Goal: Task Accomplishment & Management: Use online tool/utility

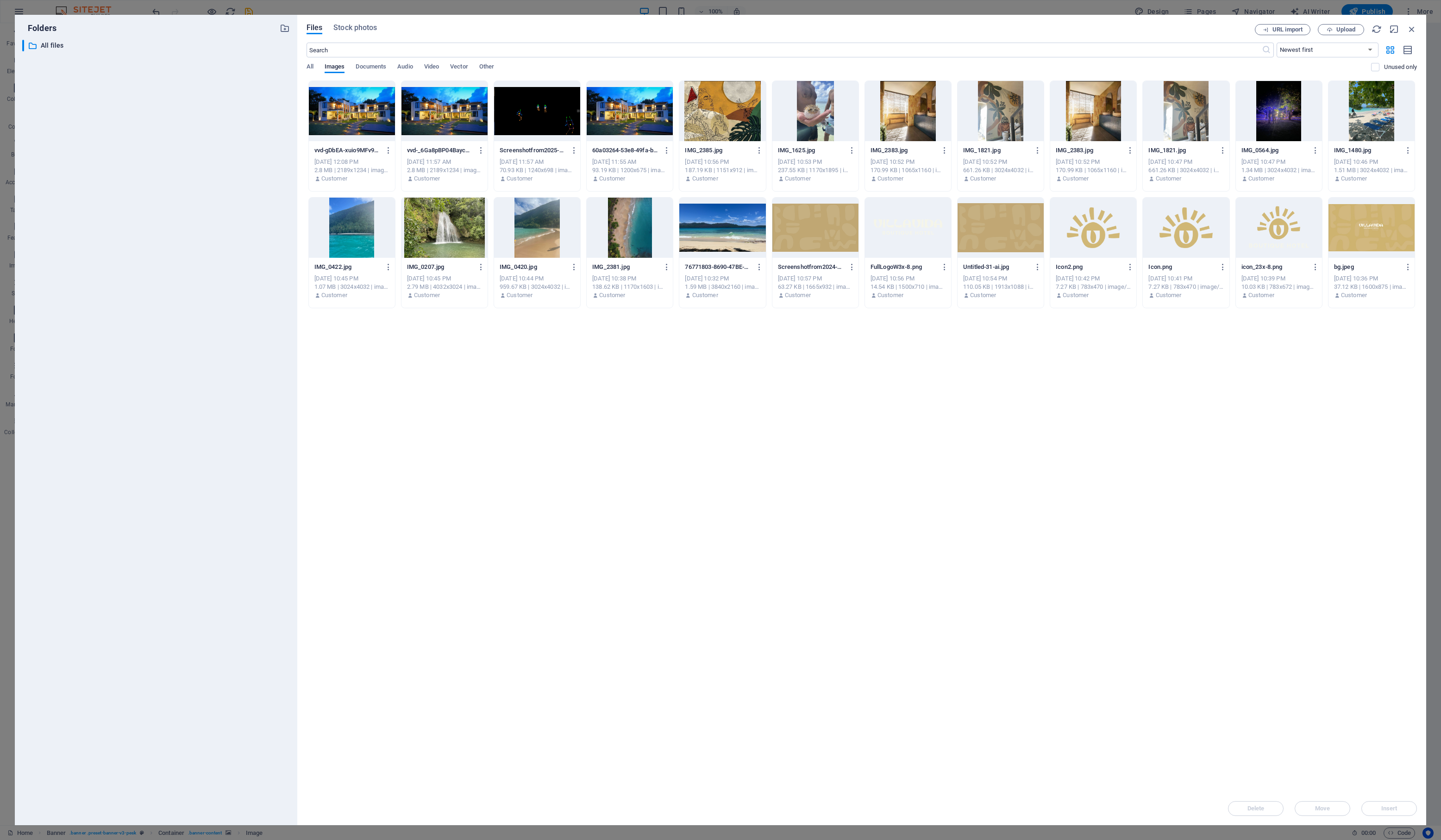
select select "px"
click at [1342, 31] on span "Upload" at bounding box center [1345, 30] width 19 height 6
type input "608"
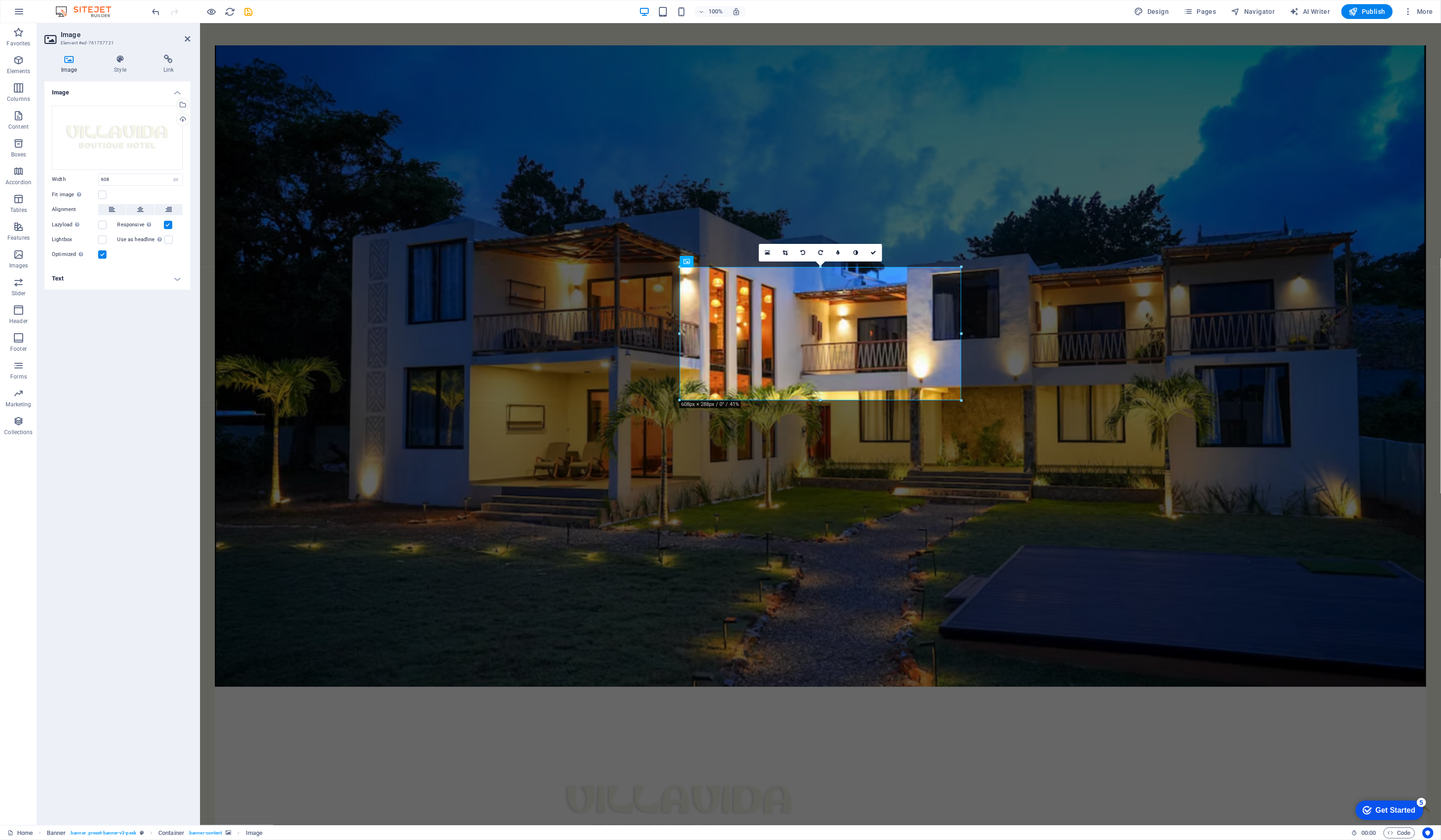
click at [482, 468] on figure at bounding box center [820, 365] width 1211 height 641
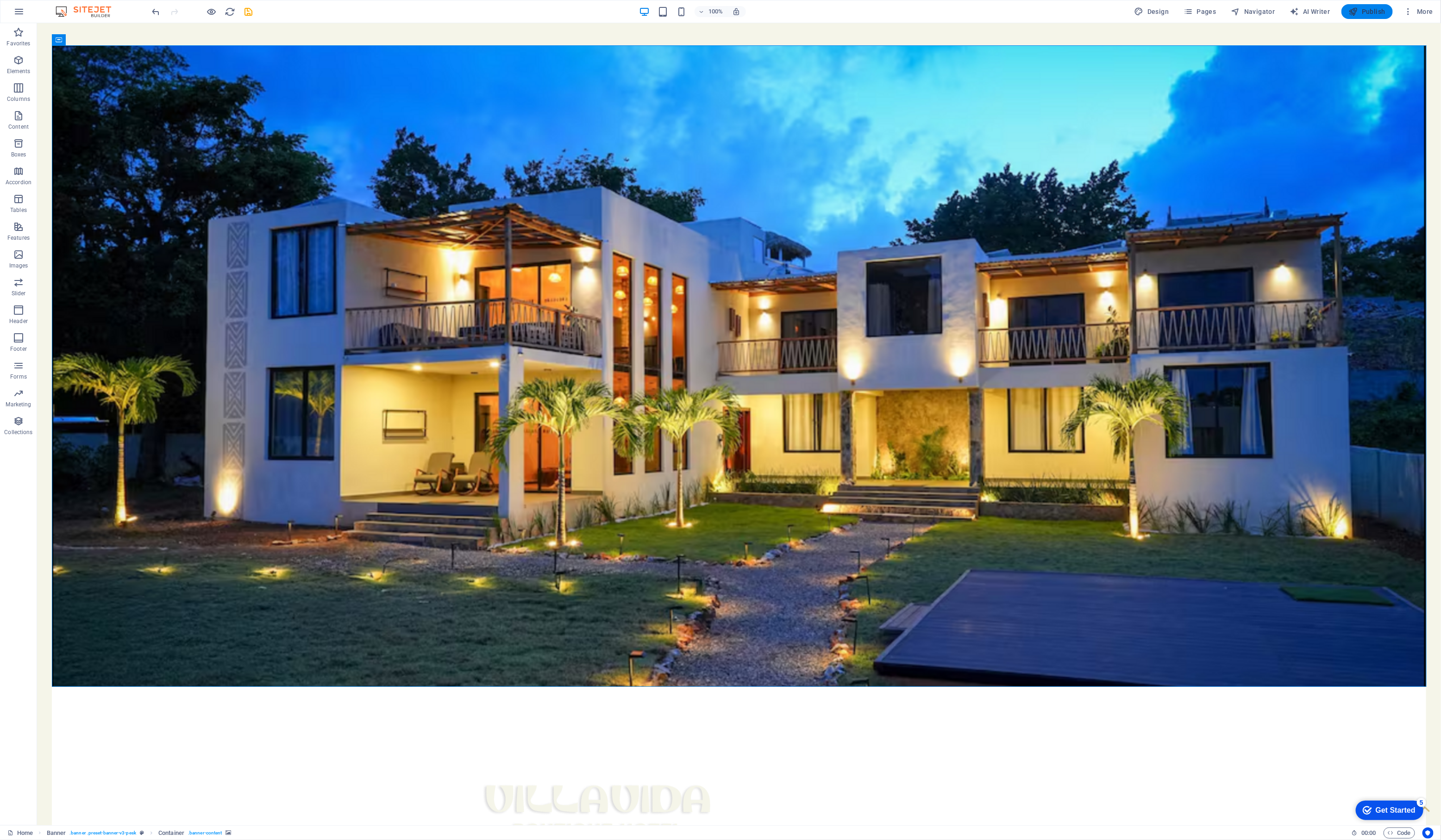
click at [1362, 16] on span "Publish" at bounding box center [1367, 11] width 37 height 9
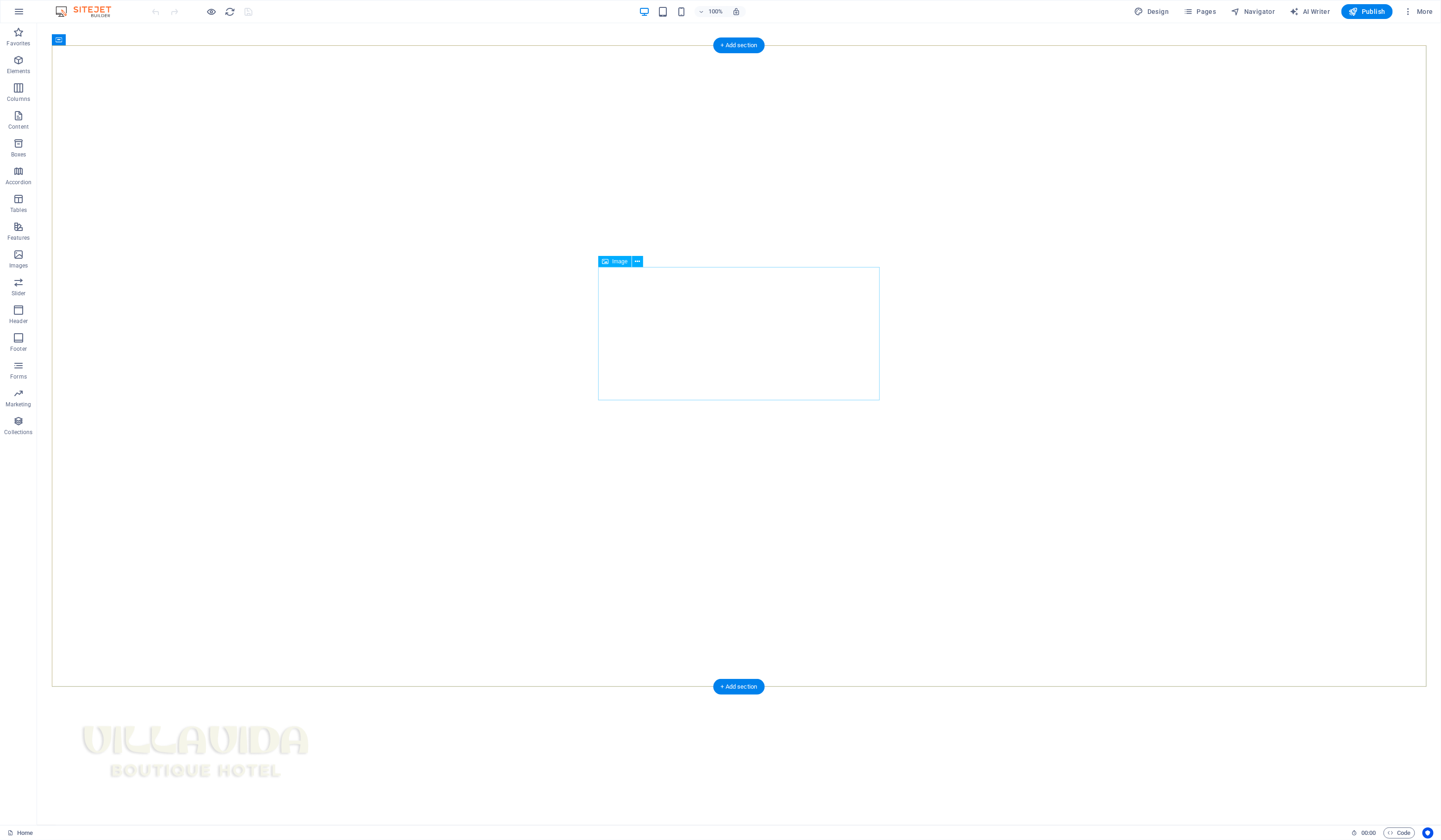
click at [761, 686] on figure at bounding box center [738, 754] width 1367 height 135
select select "px"
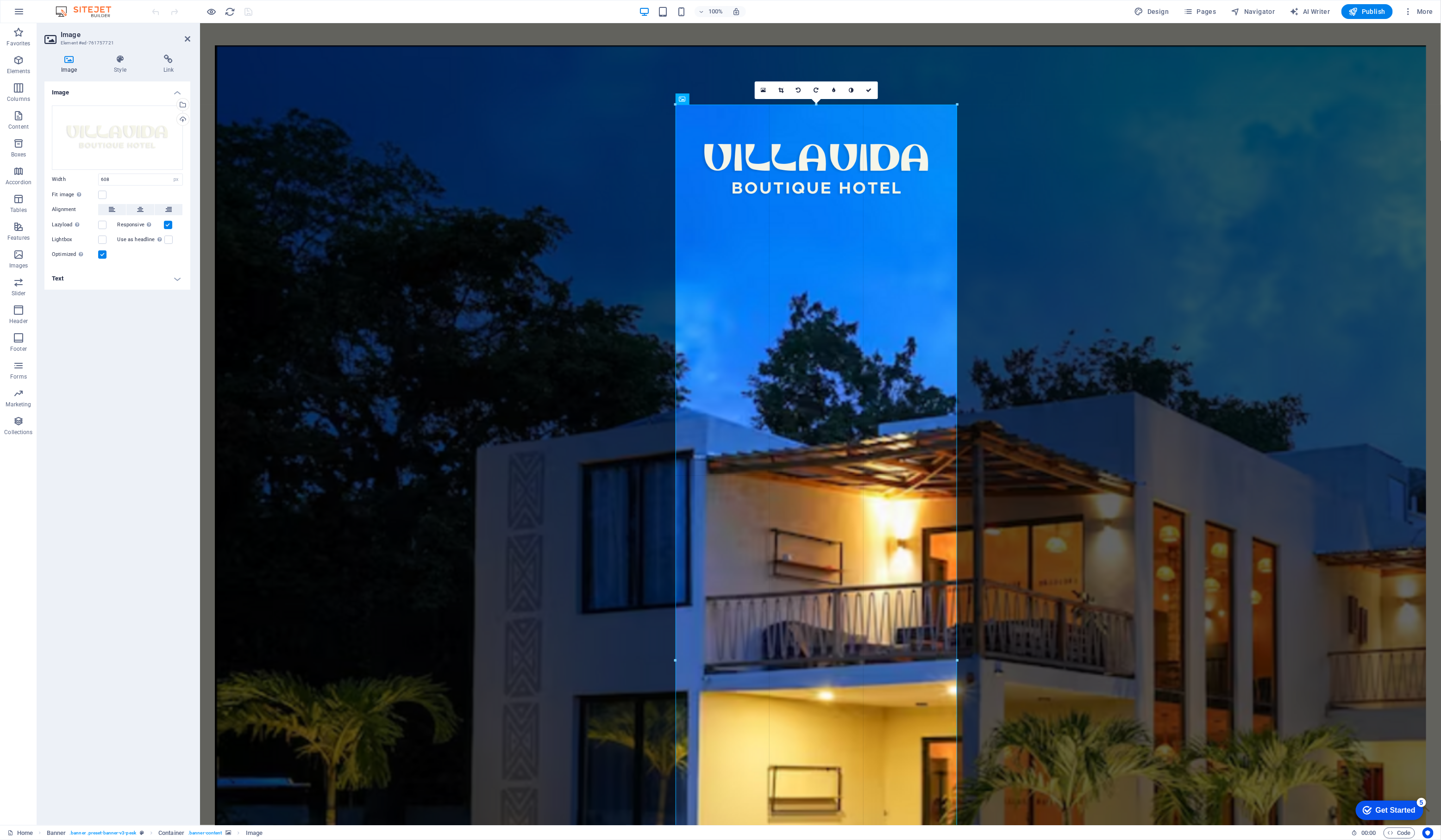
drag, startPoint x: 681, startPoint y: 398, endPoint x: 630, endPoint y: 415, distance: 53.8
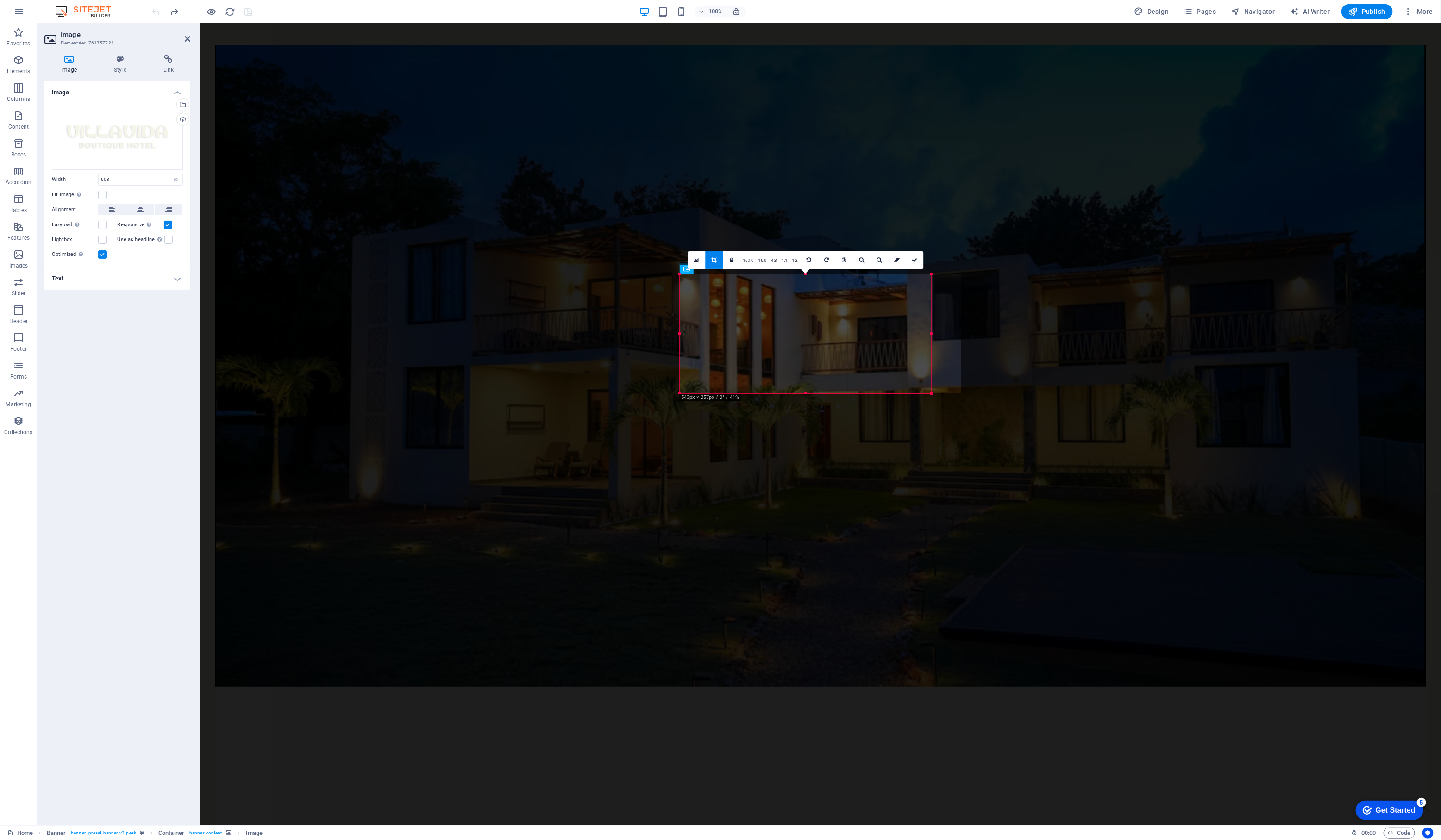
drag, startPoint x: 961, startPoint y: 265, endPoint x: 931, endPoint y: 279, distance: 33.1
click at [931, 279] on div "180 170 160 150 140 130 120 110 100 90 80 70 60 50 40 30 20 10 0 -10 -20 -30 -4…" at bounding box center [806, 333] width 252 height 119
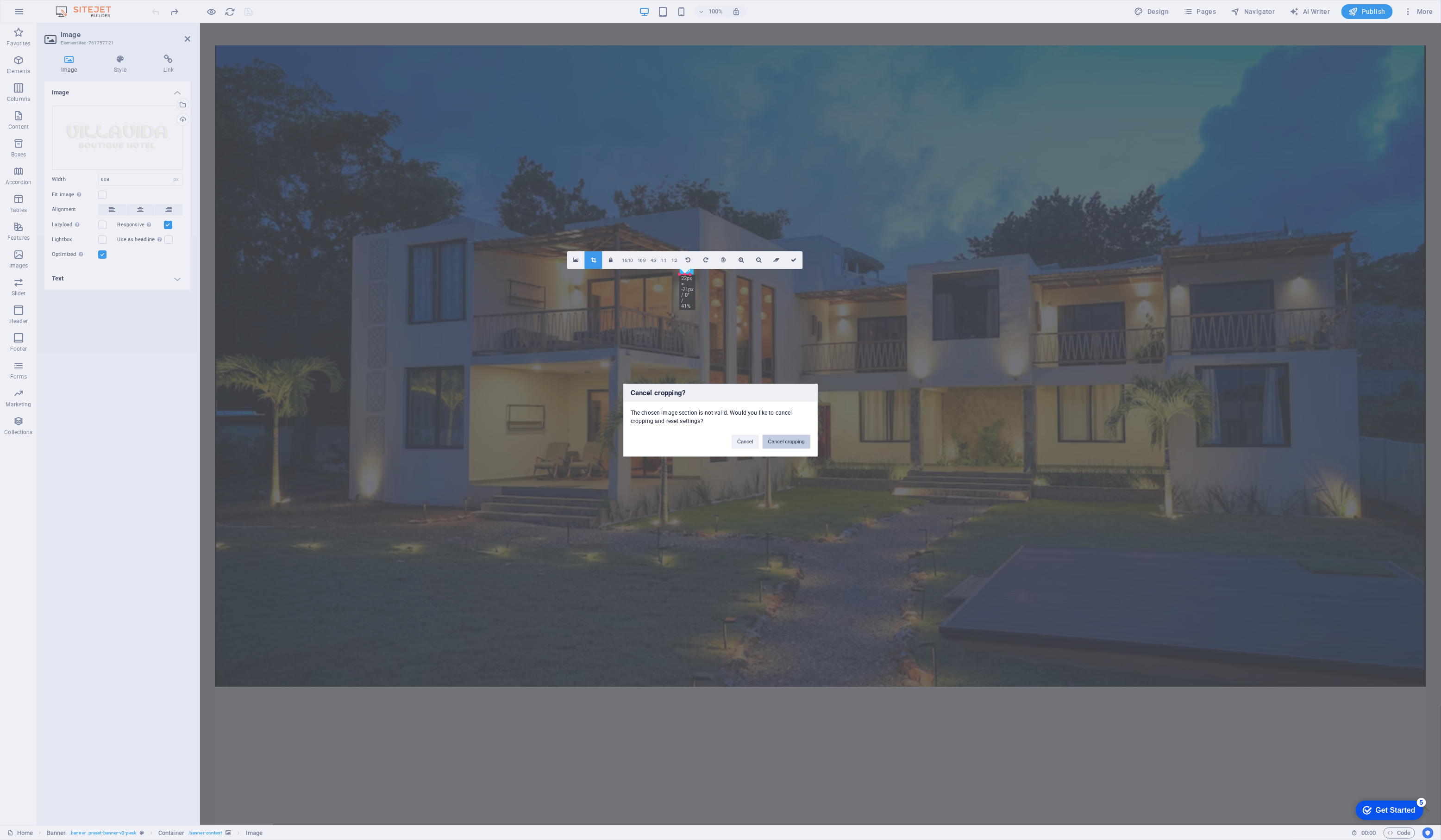
click at [781, 444] on button "Cancel cropping" at bounding box center [786, 441] width 48 height 14
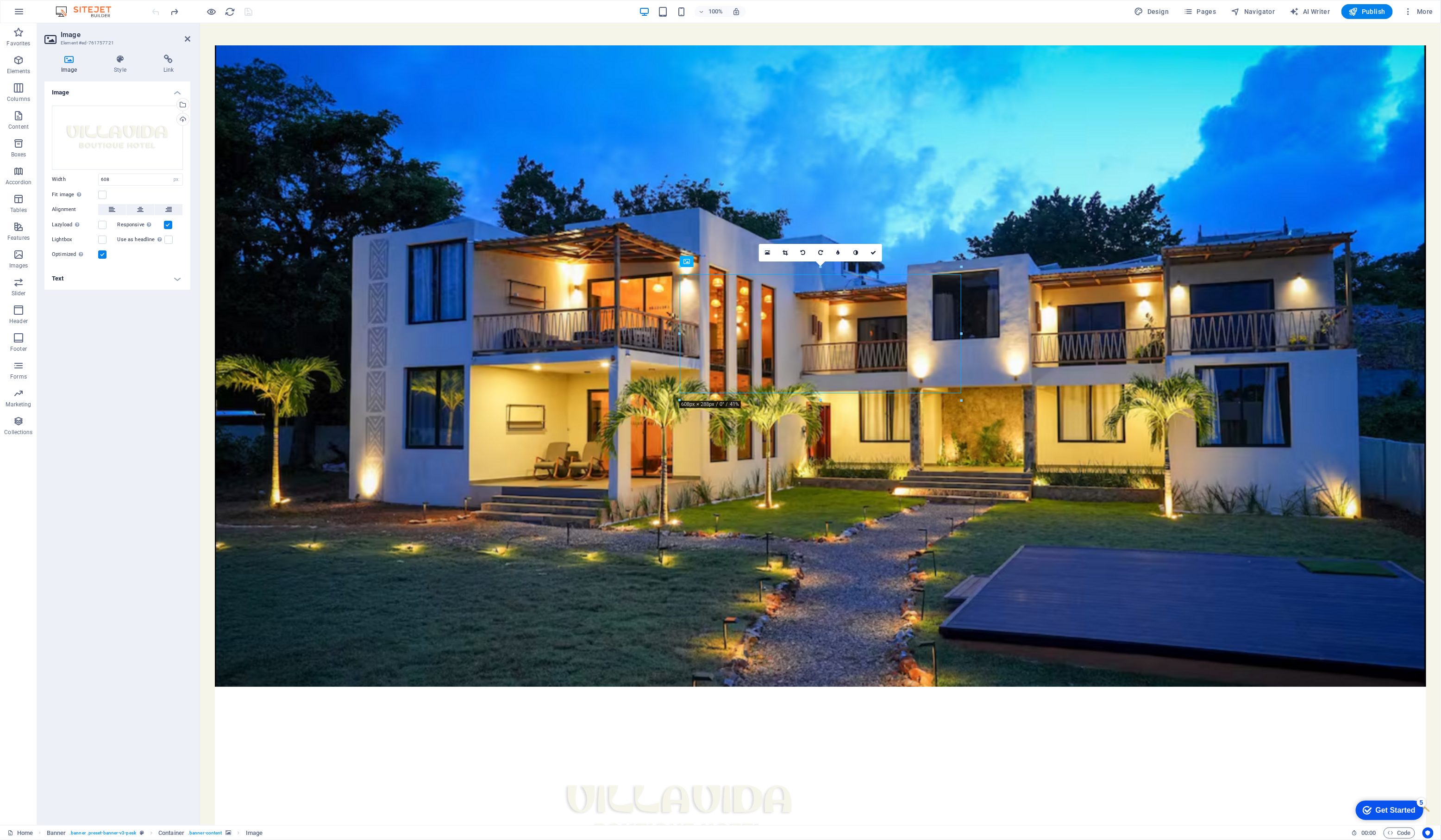
click at [1021, 332] on figure at bounding box center [820, 365] width 1211 height 641
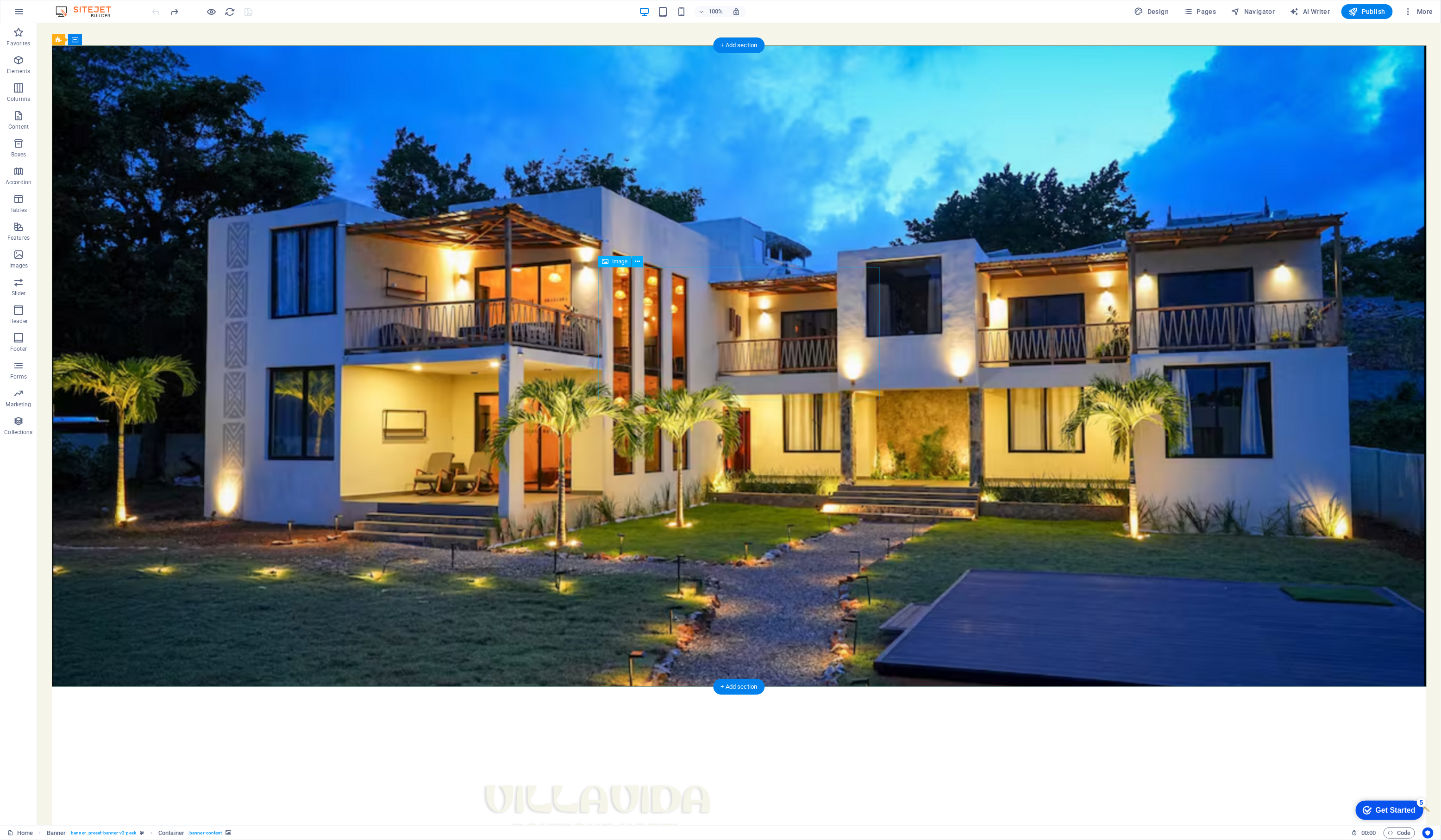
click at [706, 746] on figure at bounding box center [738, 812] width 563 height 133
select select "px"
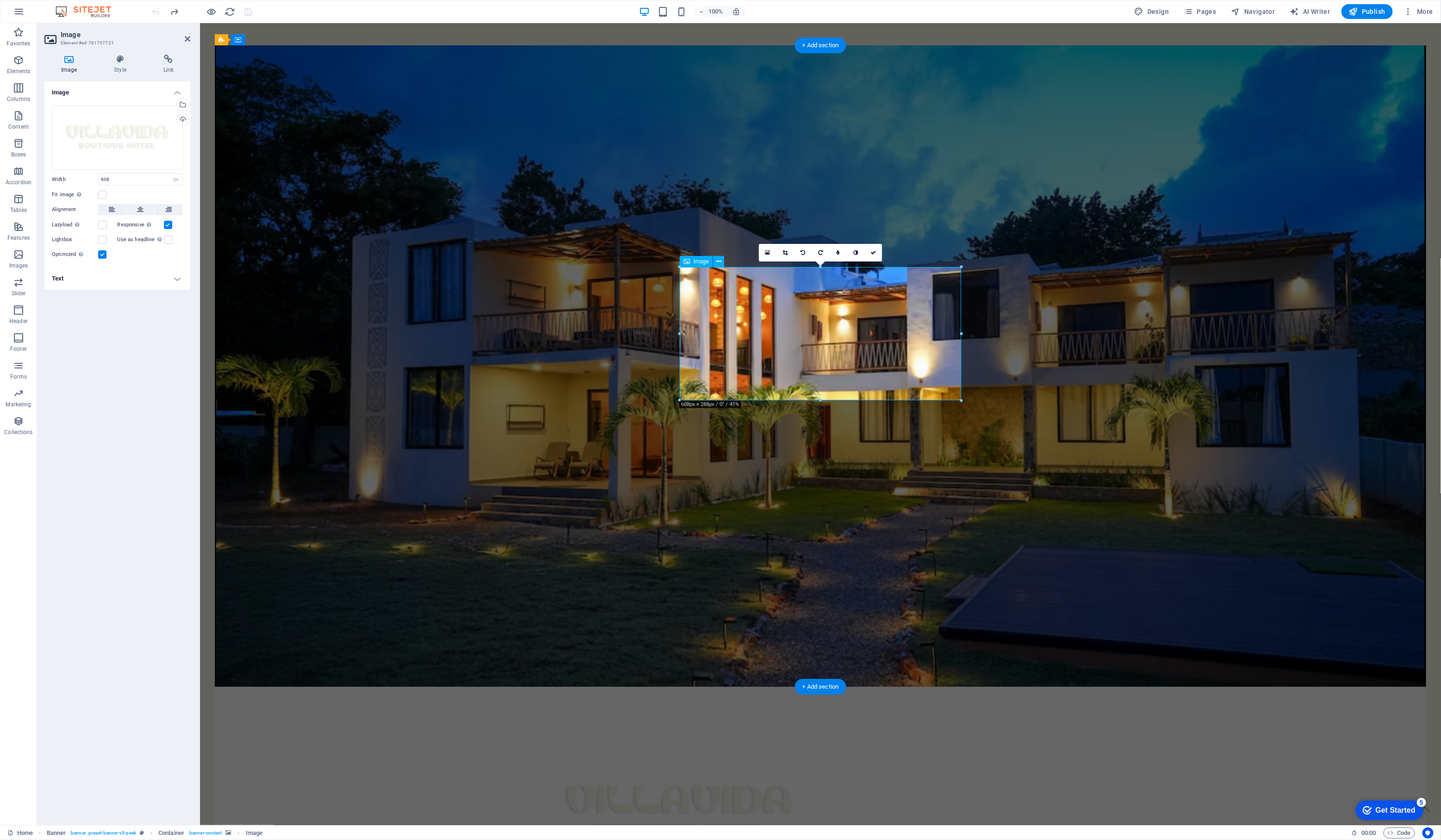
click at [727, 746] on figure at bounding box center [820, 812] width 563 height 133
click at [695, 261] on span "Image" at bounding box center [701, 261] width 15 height 6
click at [70, 65] on h4 "Image" at bounding box center [71, 65] width 53 height 19
click at [103, 196] on label at bounding box center [102, 195] width 8 height 8
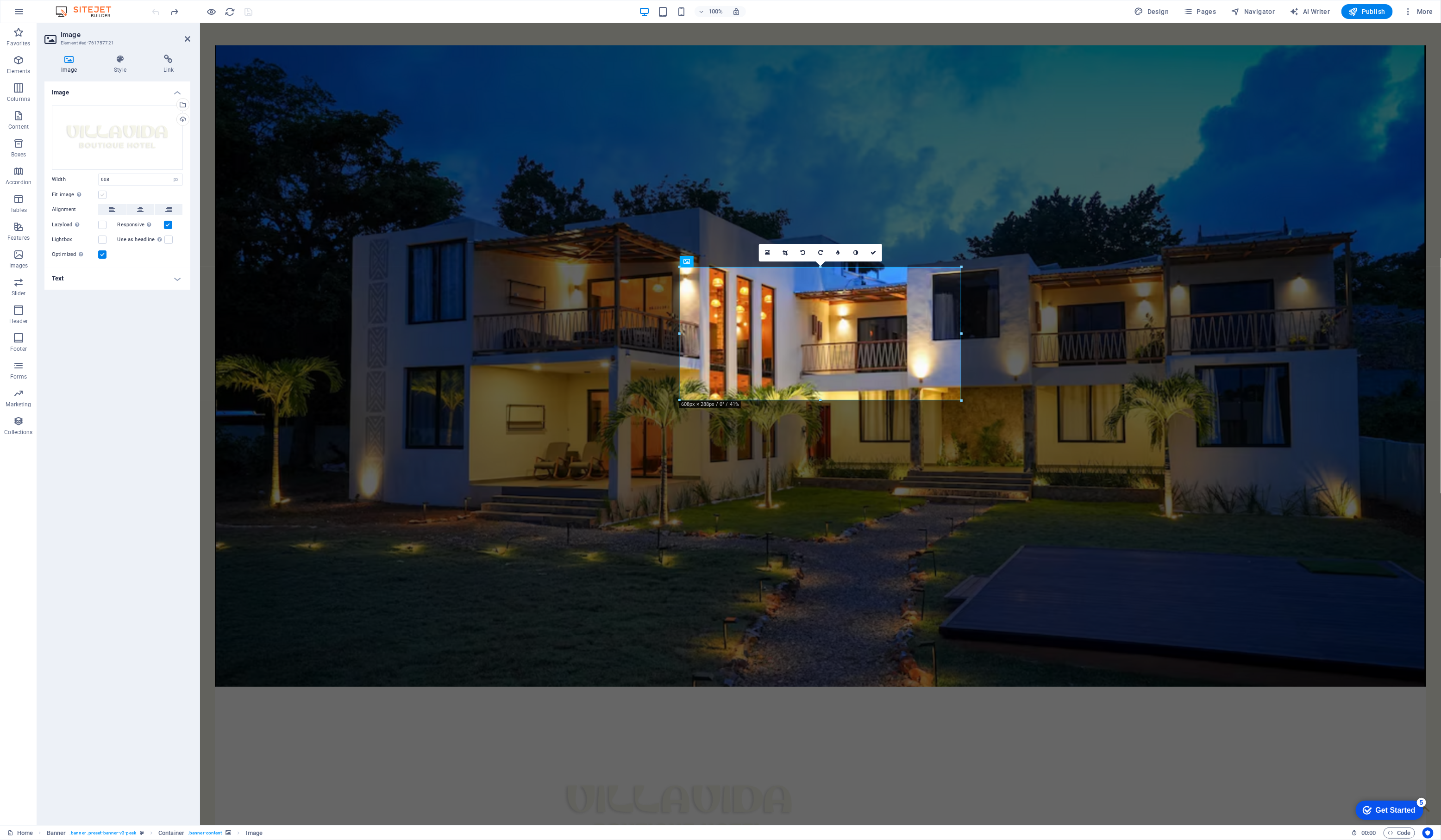
click at [0, 0] on input "Fit image Automatically fit image to a fixed width and height" at bounding box center [0, 0] width 0 height 0
click at [120, 67] on h4 "Style" at bounding box center [122, 65] width 49 height 19
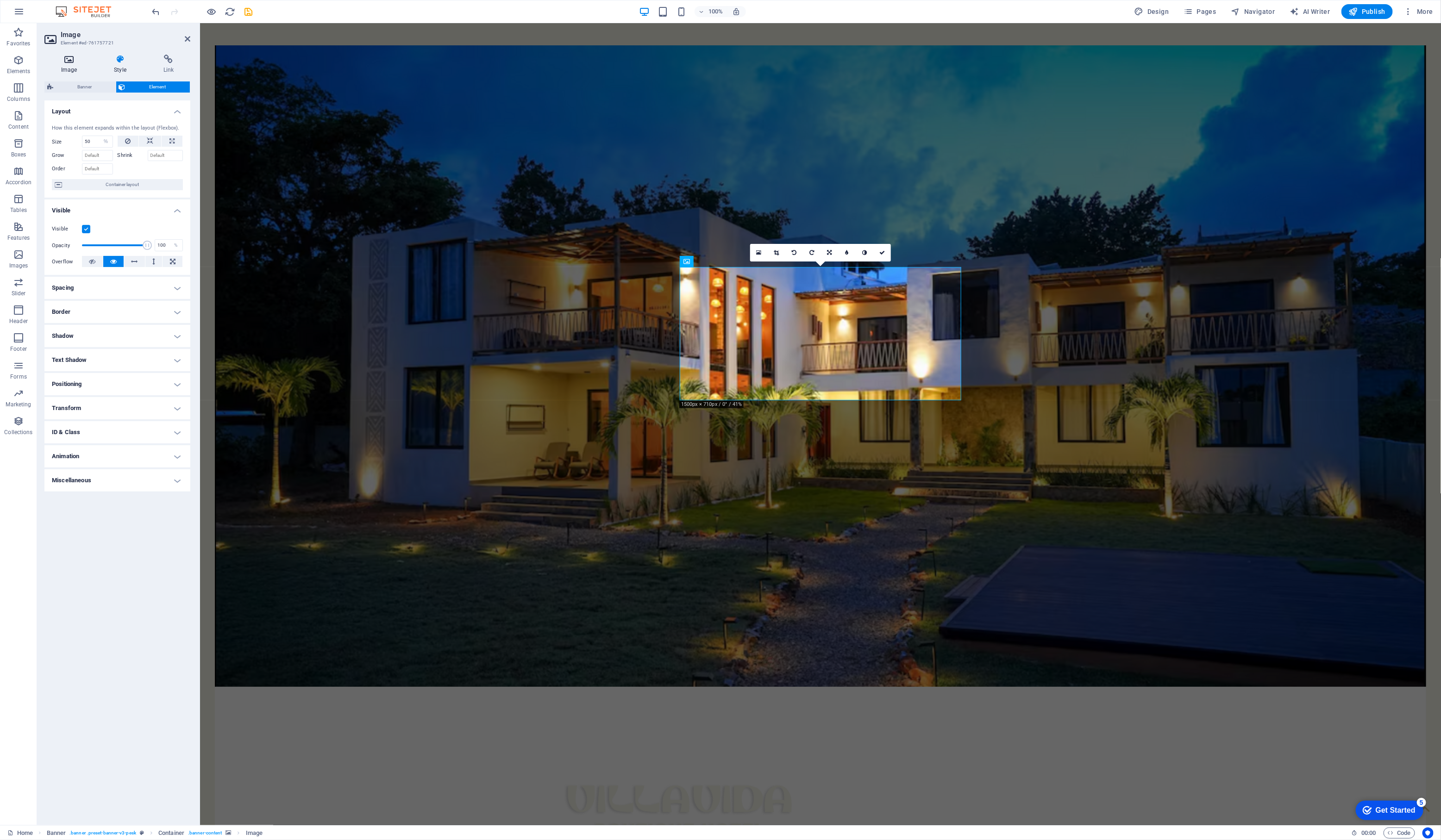
click at [64, 65] on h4 "Image" at bounding box center [71, 65] width 53 height 19
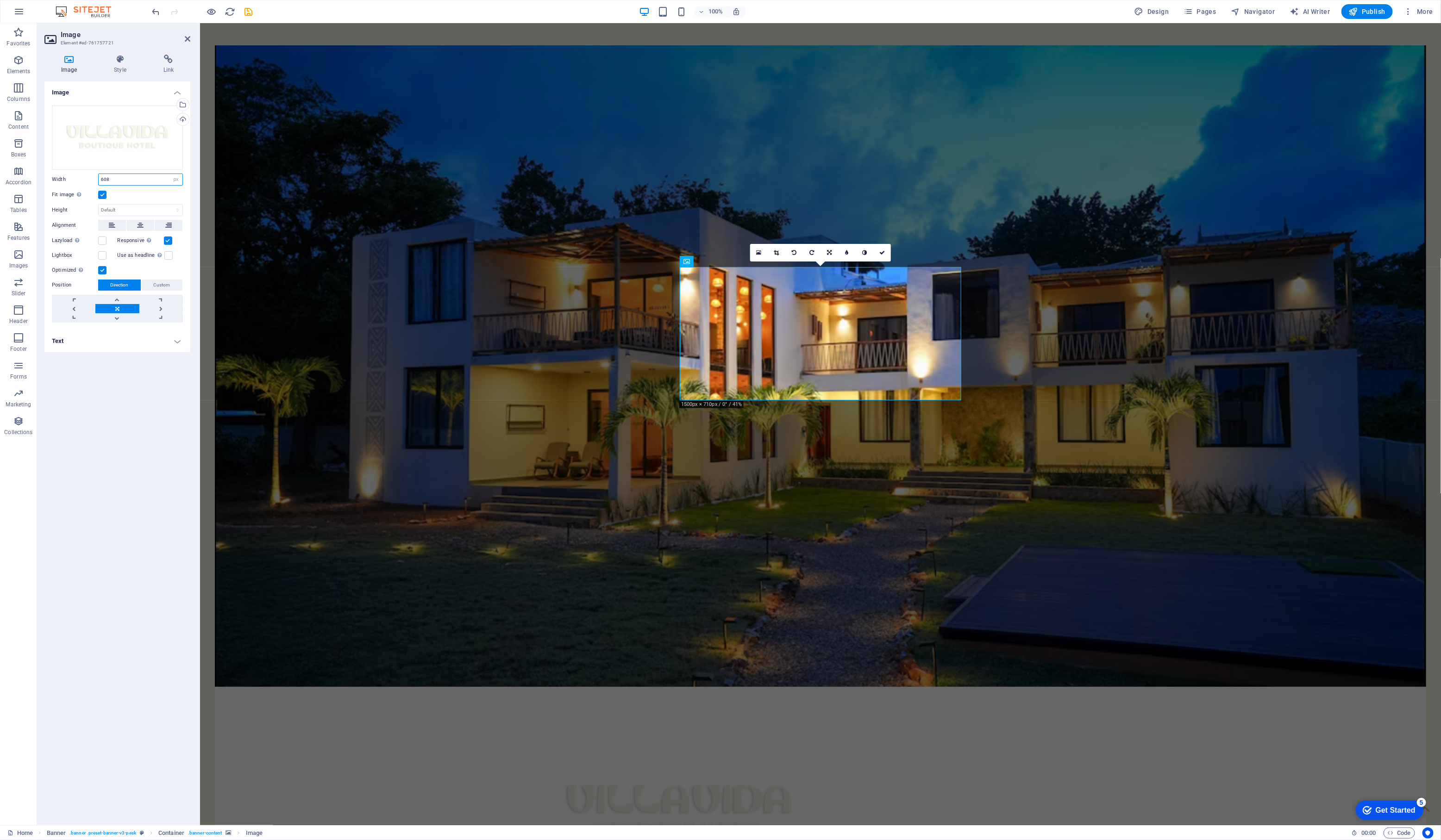
click at [136, 181] on input "608" at bounding box center [140, 179] width 84 height 11
type input "1000"
click at [94, 463] on div "Image Drag files here, click to choose files or select files from Files or our …" at bounding box center [117, 450] width 146 height 736
click at [186, 40] on icon at bounding box center [188, 39] width 6 height 8
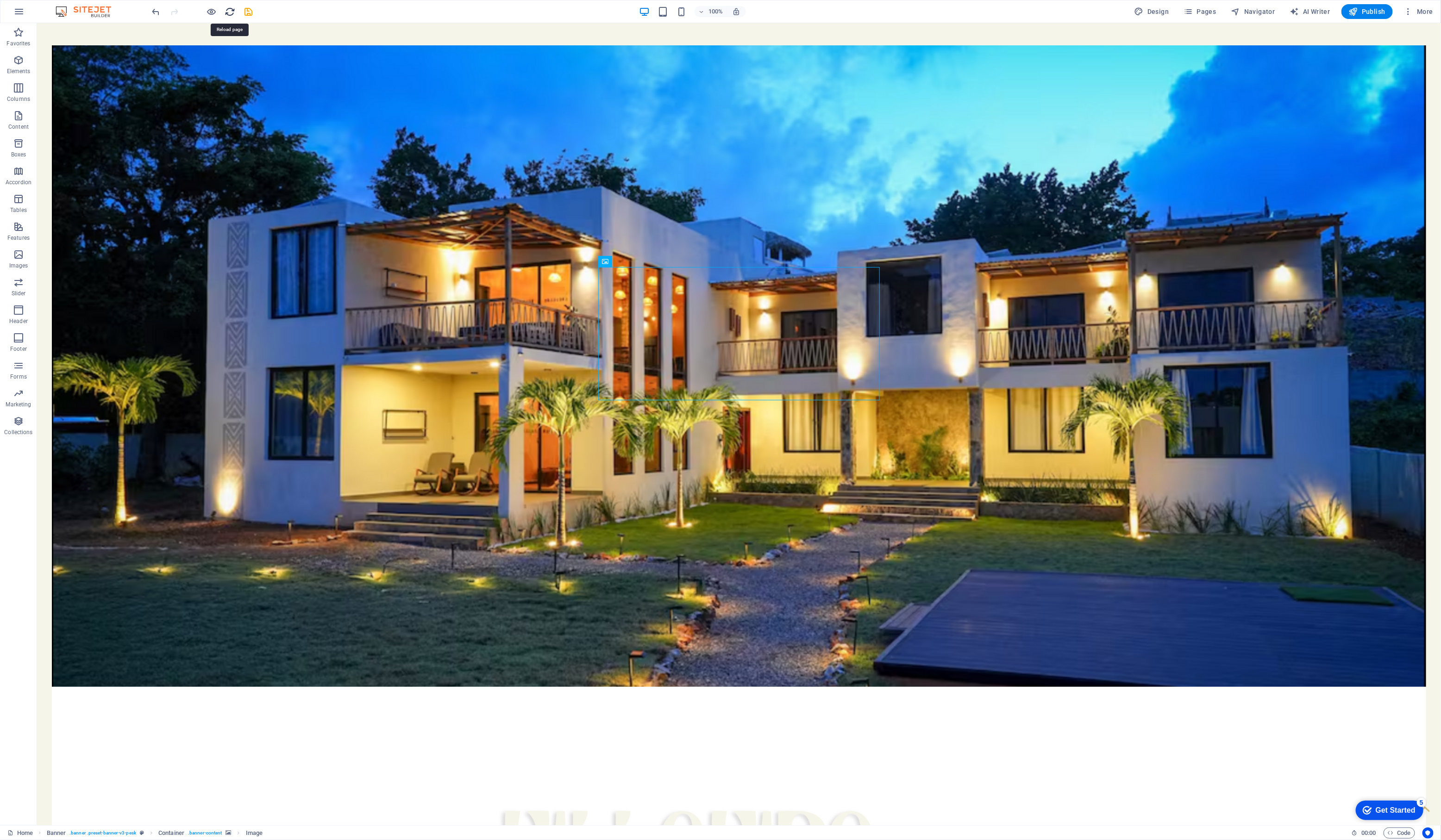
click at [229, 10] on icon "reload" at bounding box center [230, 11] width 10 height 10
click at [252, 12] on icon "save" at bounding box center [248, 11] width 10 height 10
click at [1351, 13] on icon "button" at bounding box center [1353, 11] width 9 height 9
click at [735, 746] on figure at bounding box center [738, 855] width 563 height 220
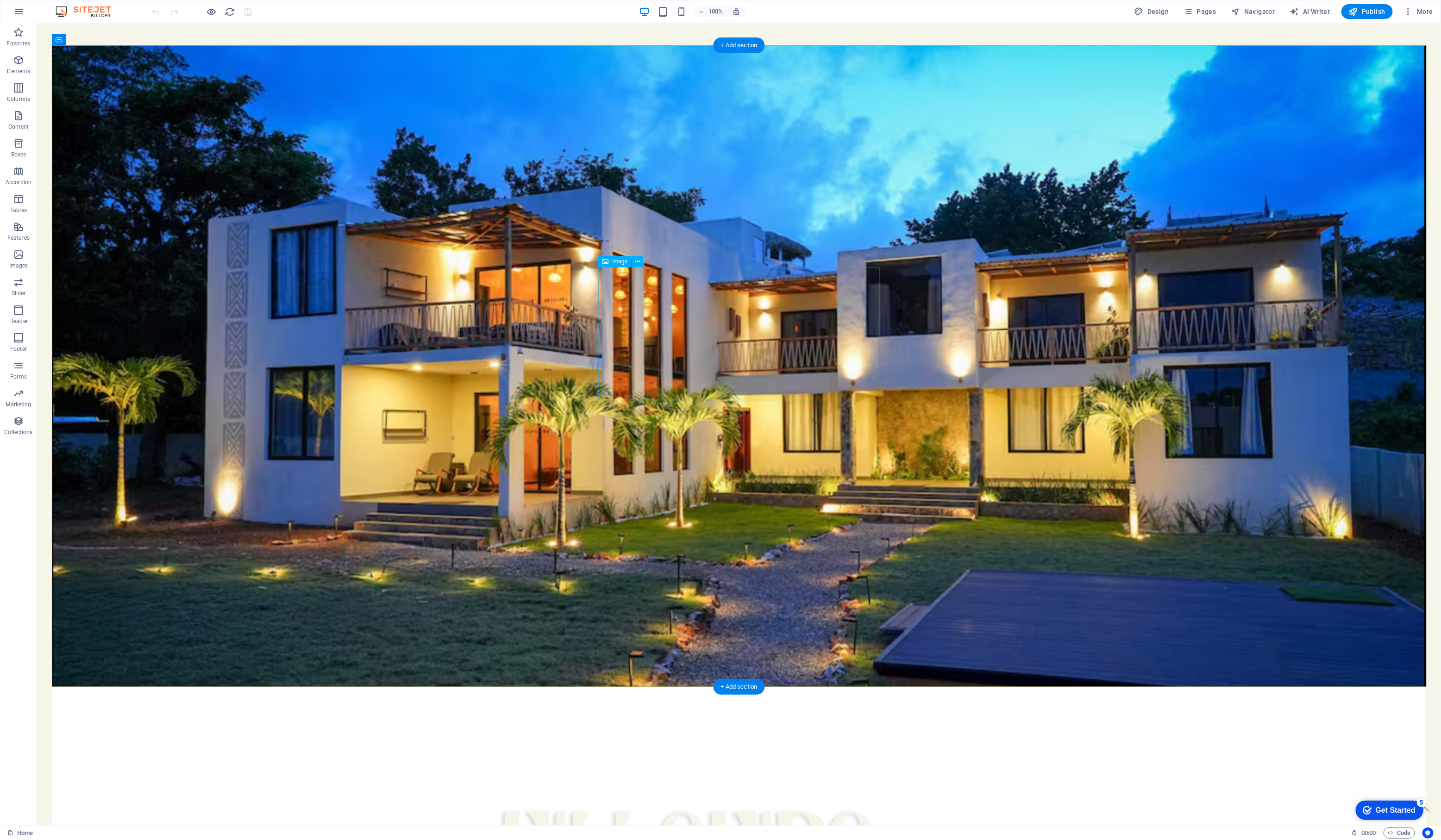
select select "px"
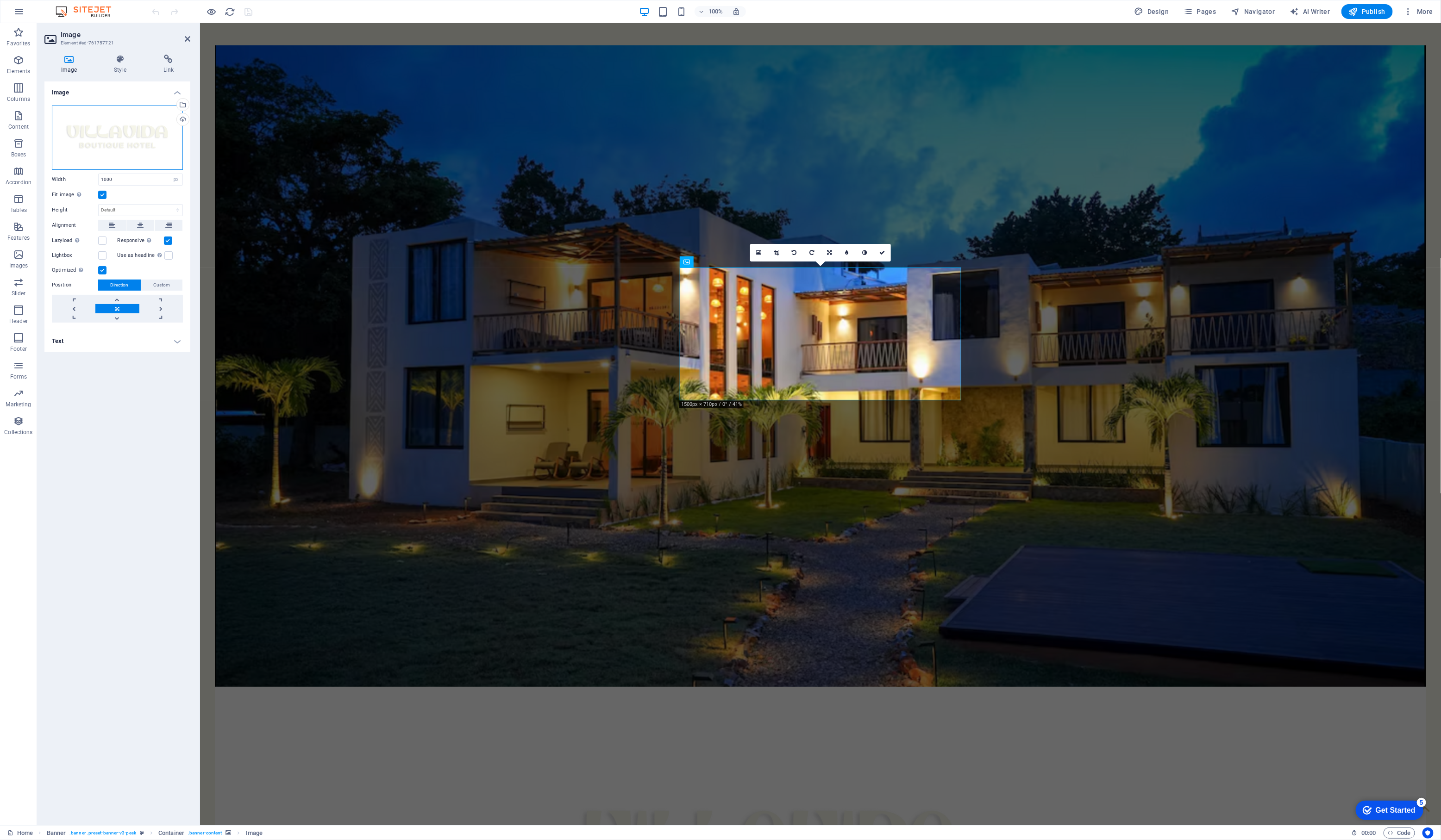
click at [111, 135] on div "Drag files here, click to choose files or select files from Files or our free s…" at bounding box center [117, 138] width 131 height 65
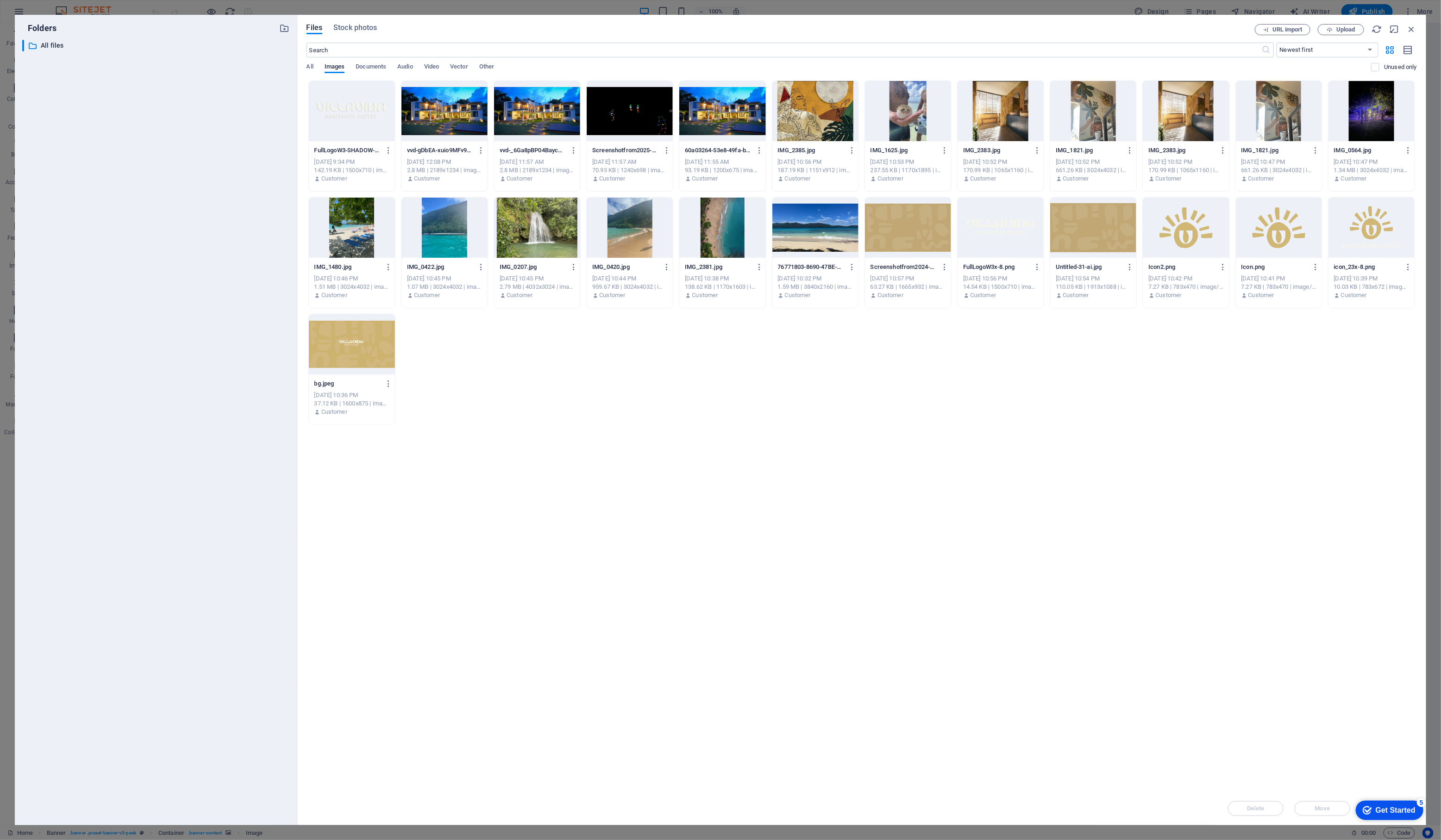
click at [111, 135] on div "​ All files All files" at bounding box center [156, 429] width 268 height 778
click at [1007, 229] on div at bounding box center [1000, 227] width 86 height 60
click at [1007, 229] on div "1" at bounding box center [1000, 227] width 86 height 60
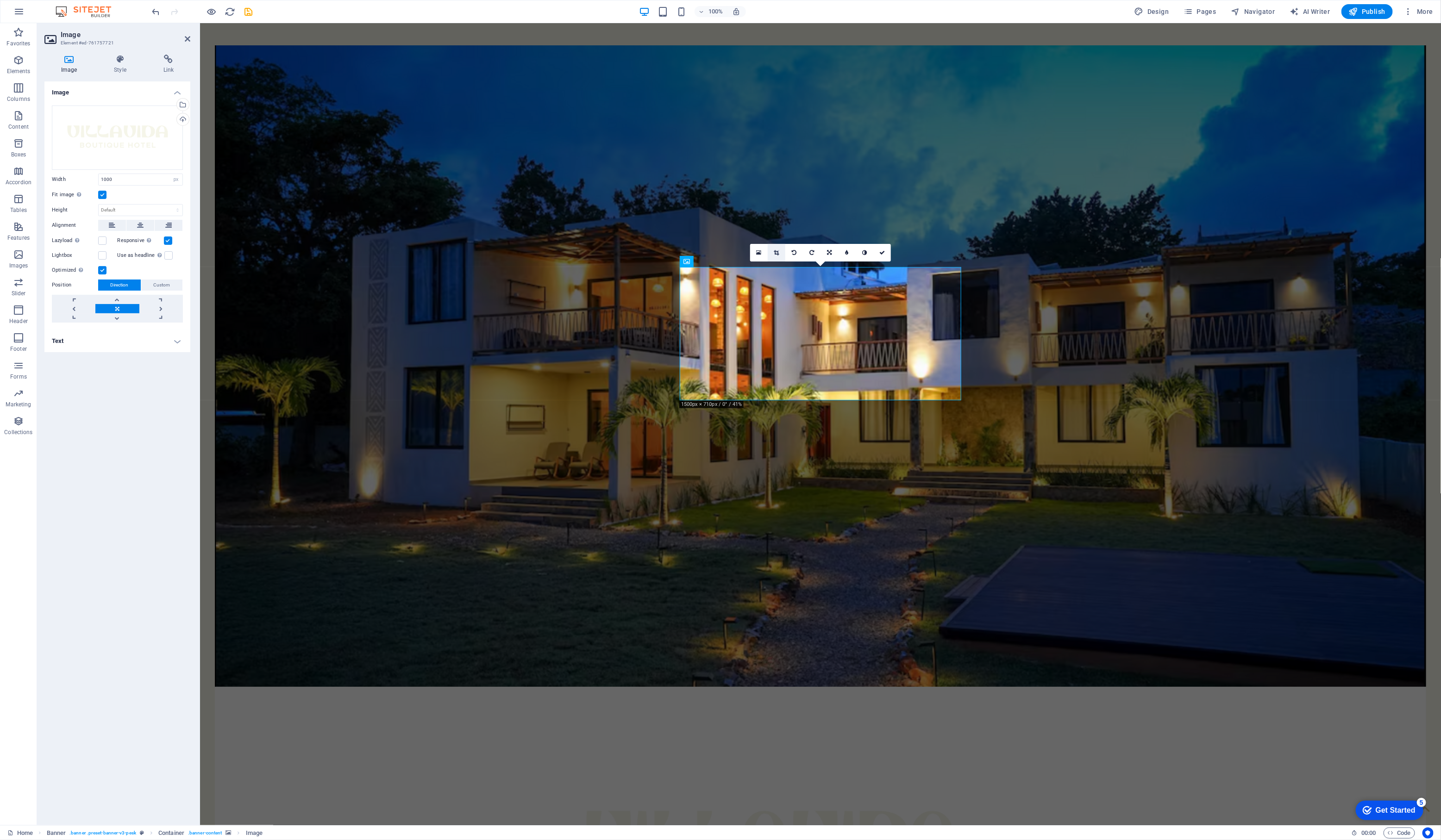
click at [779, 253] on icon at bounding box center [776, 253] width 5 height 6
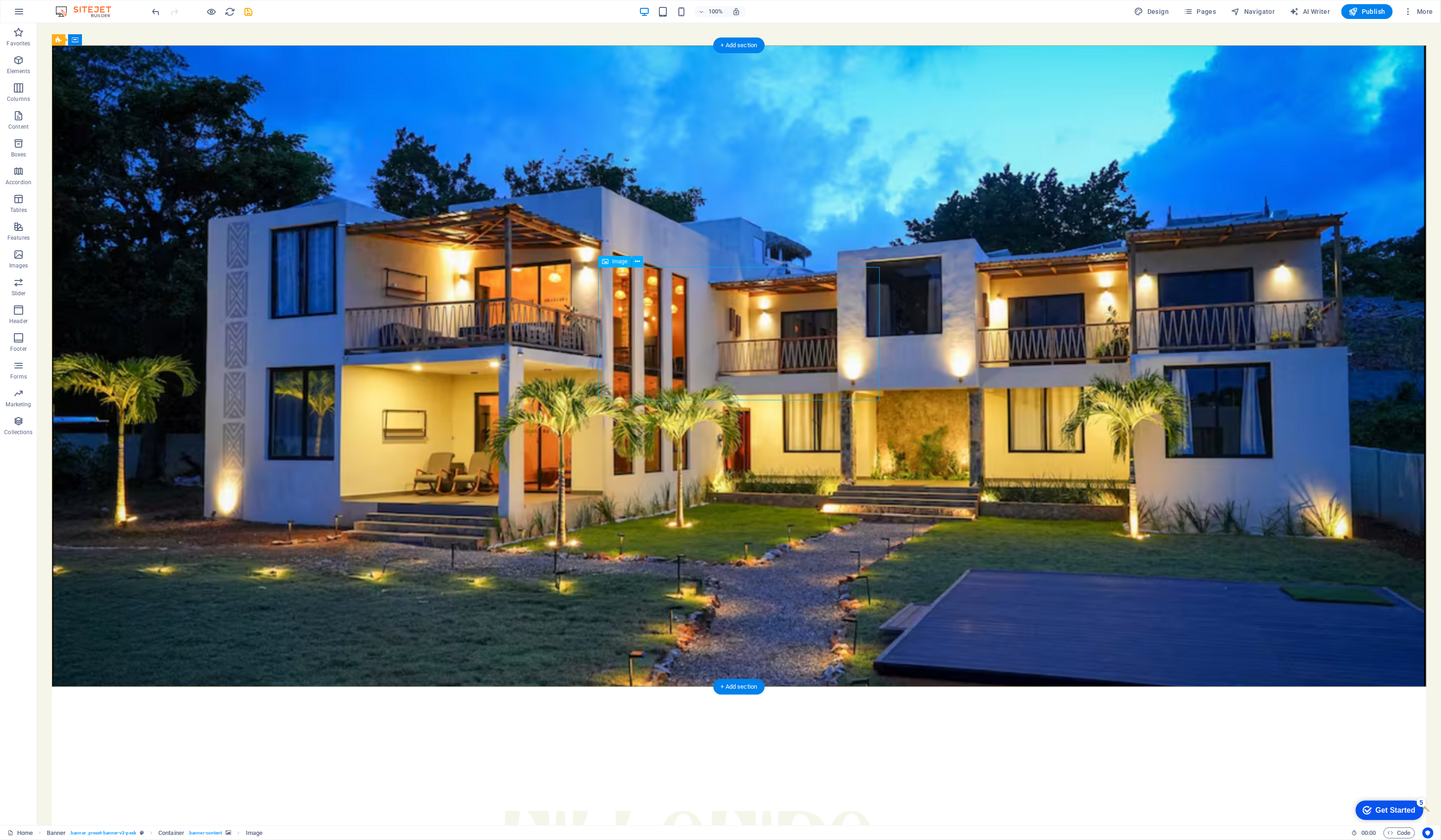
click at [869, 746] on figure at bounding box center [738, 855] width 563 height 220
click at [609, 263] on div "Image" at bounding box center [614, 261] width 33 height 11
select select "px"
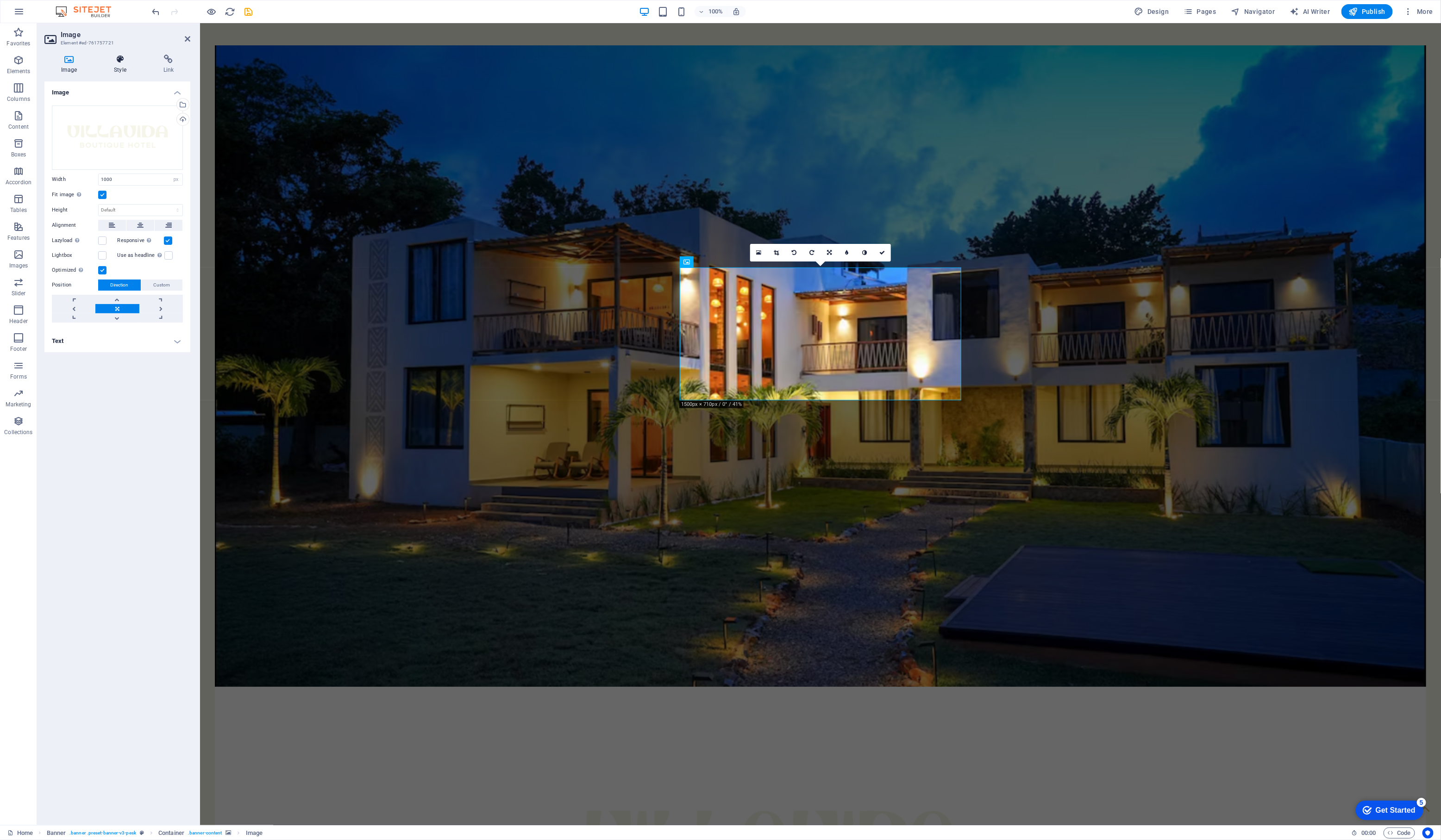
click at [120, 67] on h4 "Style" at bounding box center [122, 65] width 49 height 19
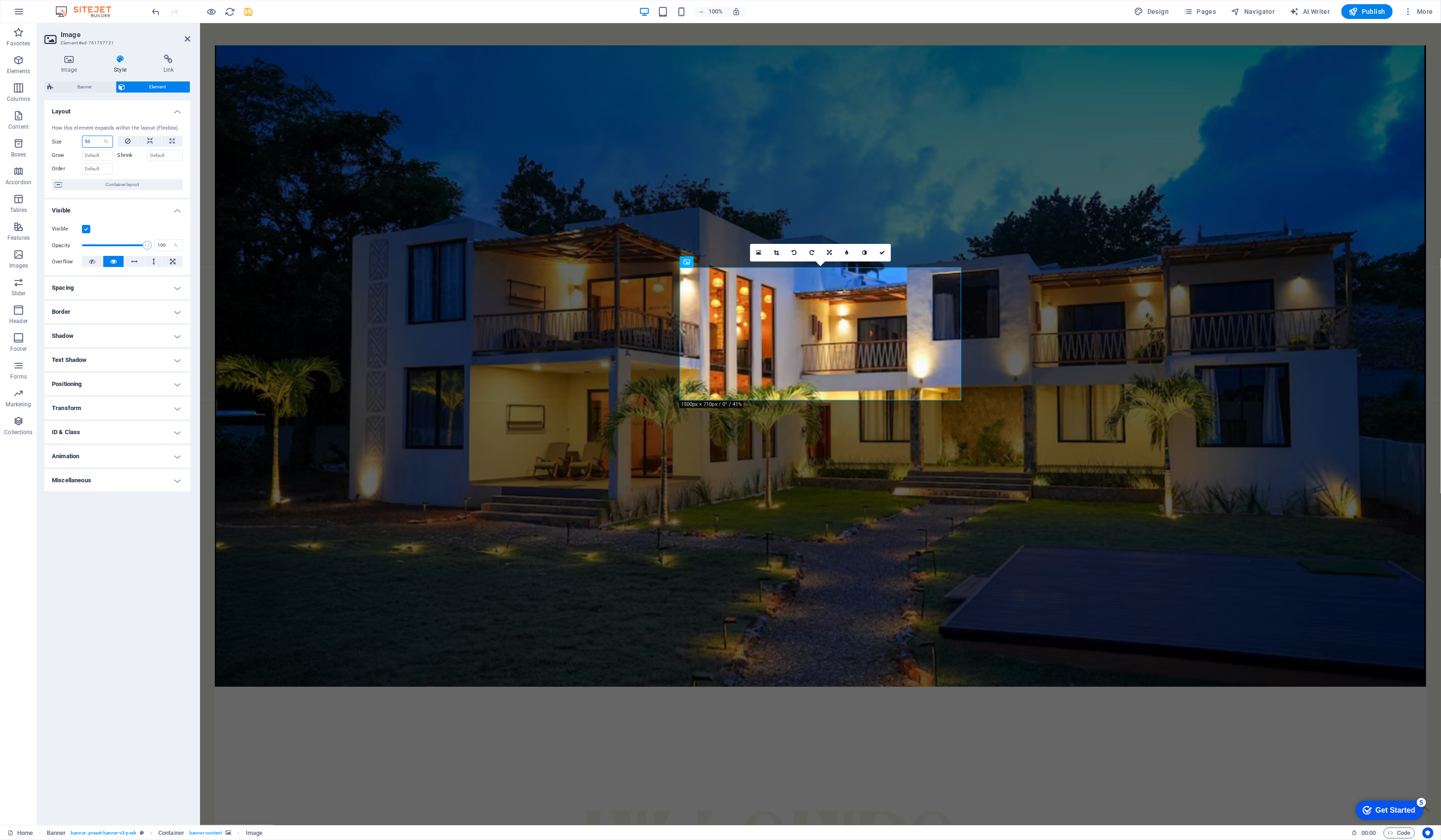
click at [92, 140] on input "50" at bounding box center [97, 142] width 30 height 11
click at [97, 142] on input "50" at bounding box center [97, 142] width 30 height 11
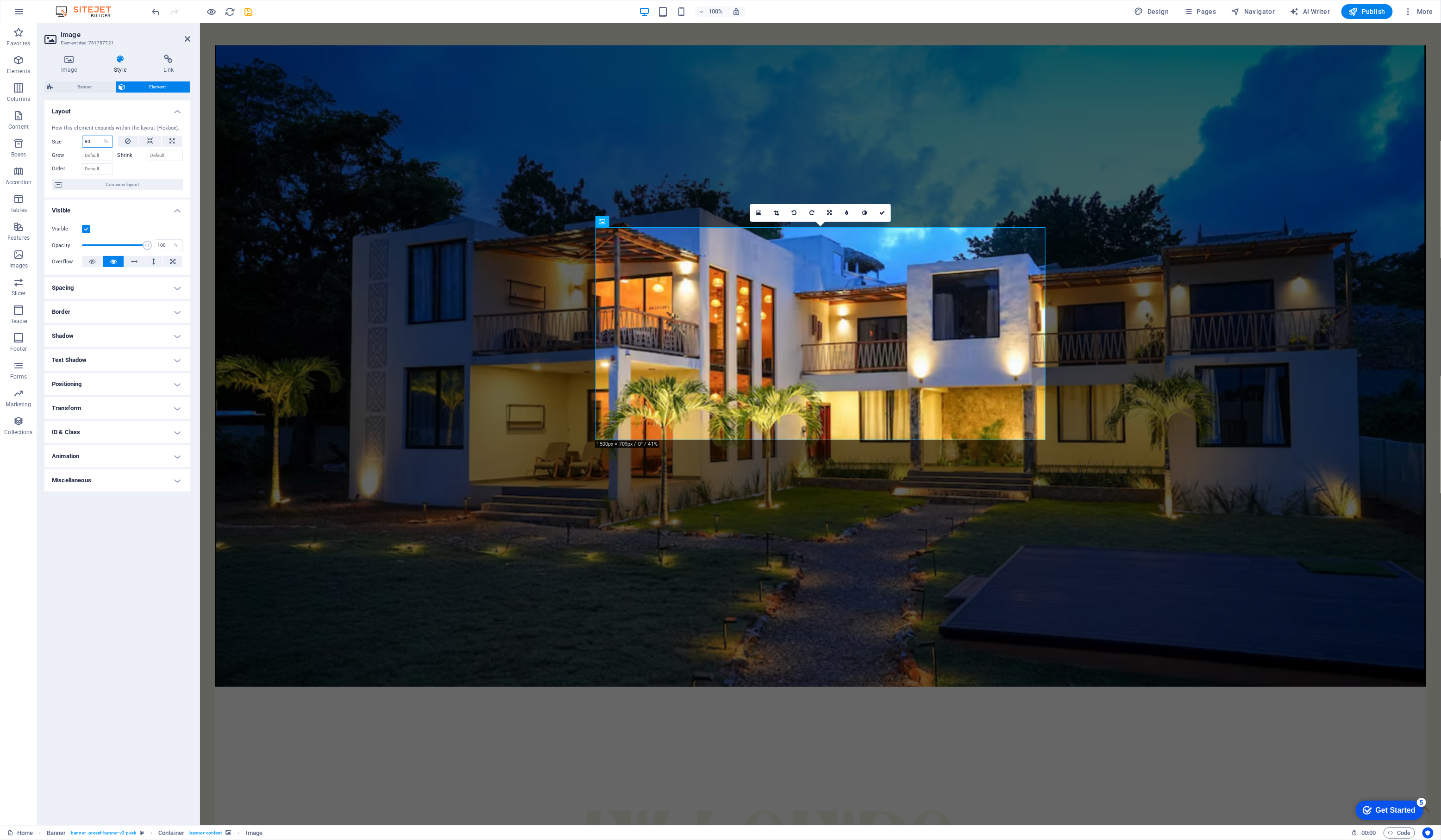
type input "80"
click at [66, 560] on div "Layout How this element expands within the layout (Flexbox). Size 80 Default au…" at bounding box center [117, 459] width 146 height 717
click at [739, 746] on figure at bounding box center [820, 855] width 563 height 219
click at [76, 63] on icon at bounding box center [69, 59] width 49 height 9
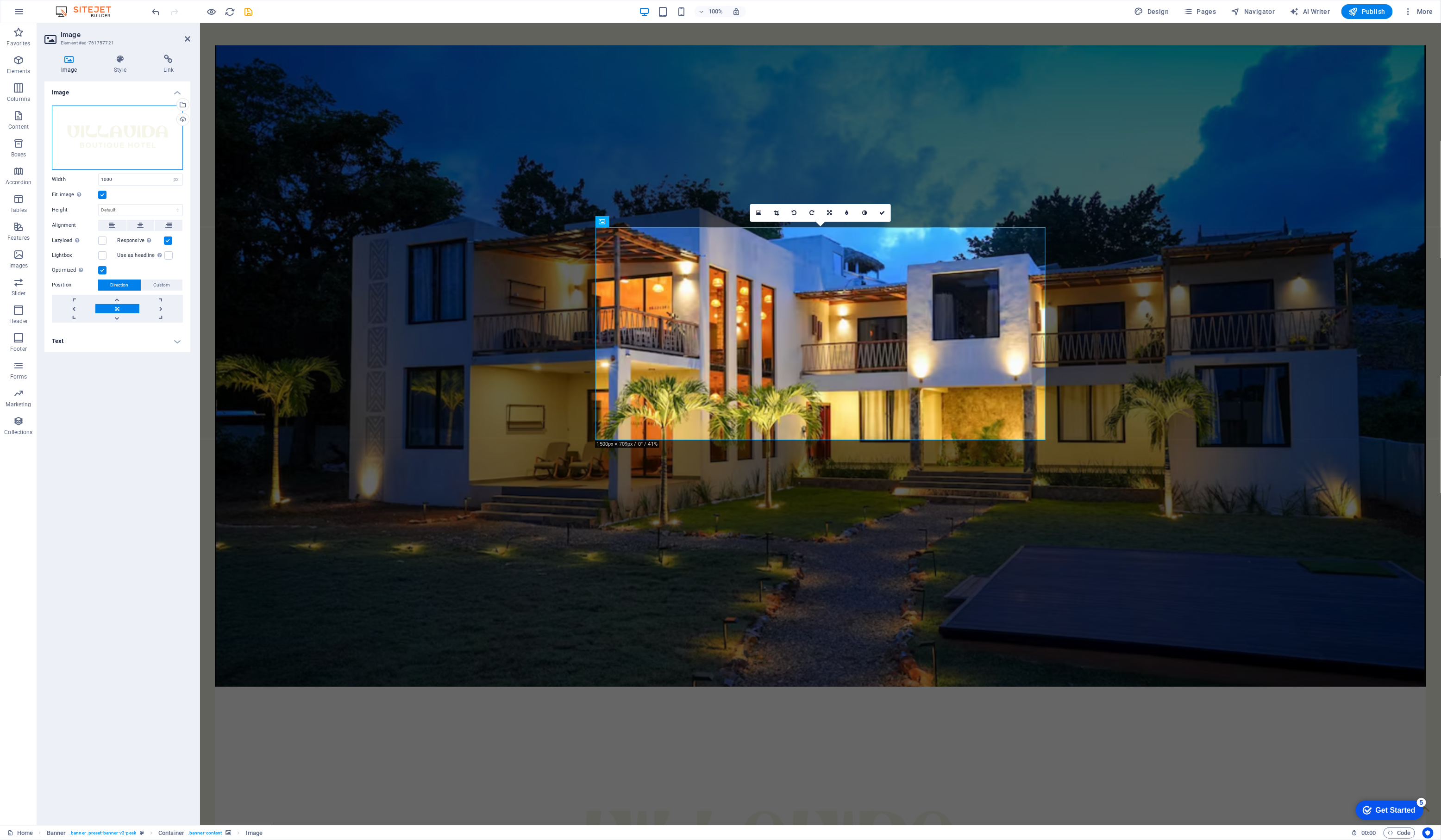
click at [98, 133] on div "Drag files here, click to choose files or select files from Files or our free s…" at bounding box center [117, 138] width 131 height 65
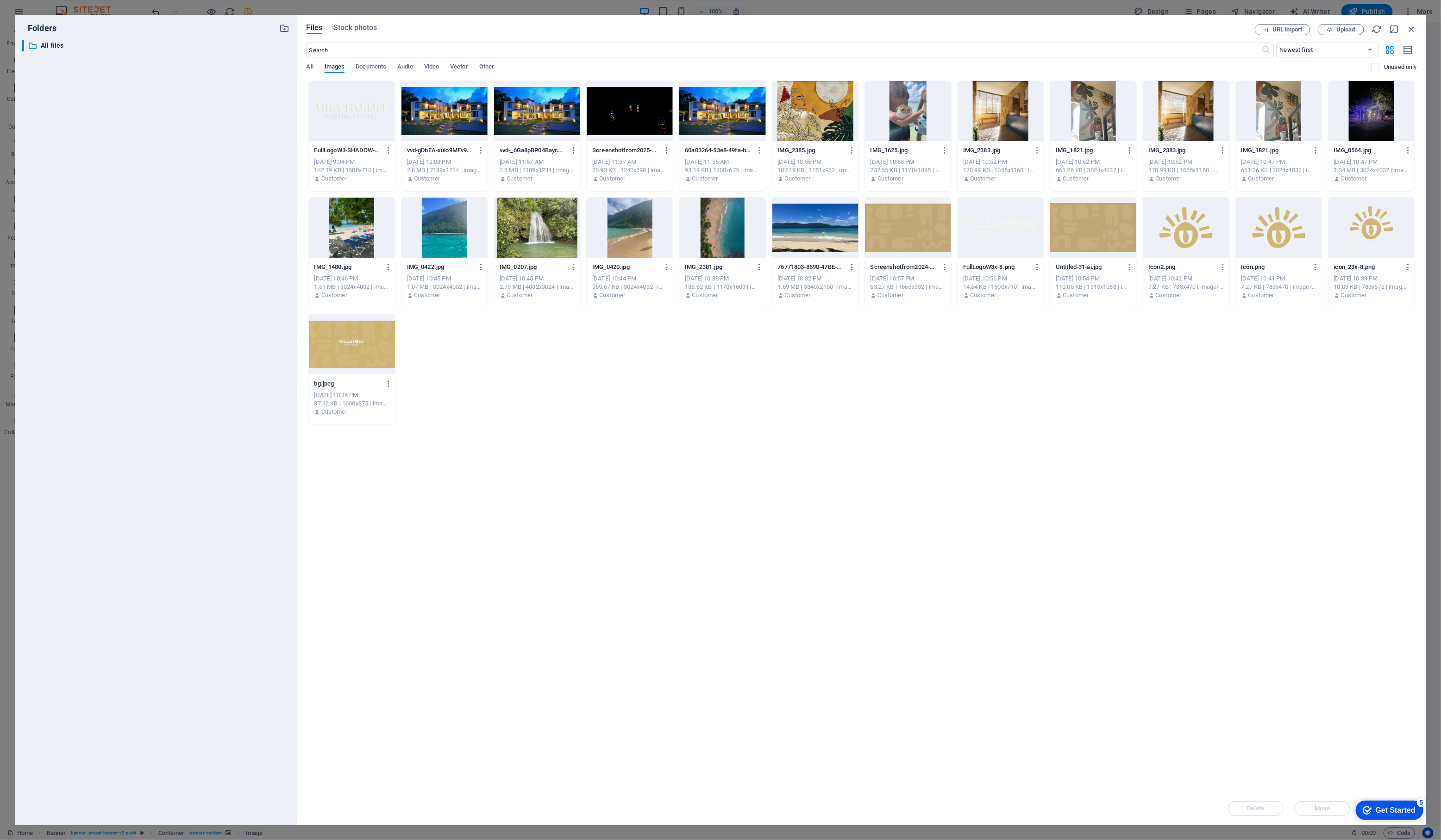
click at [1013, 231] on div at bounding box center [1000, 227] width 86 height 60
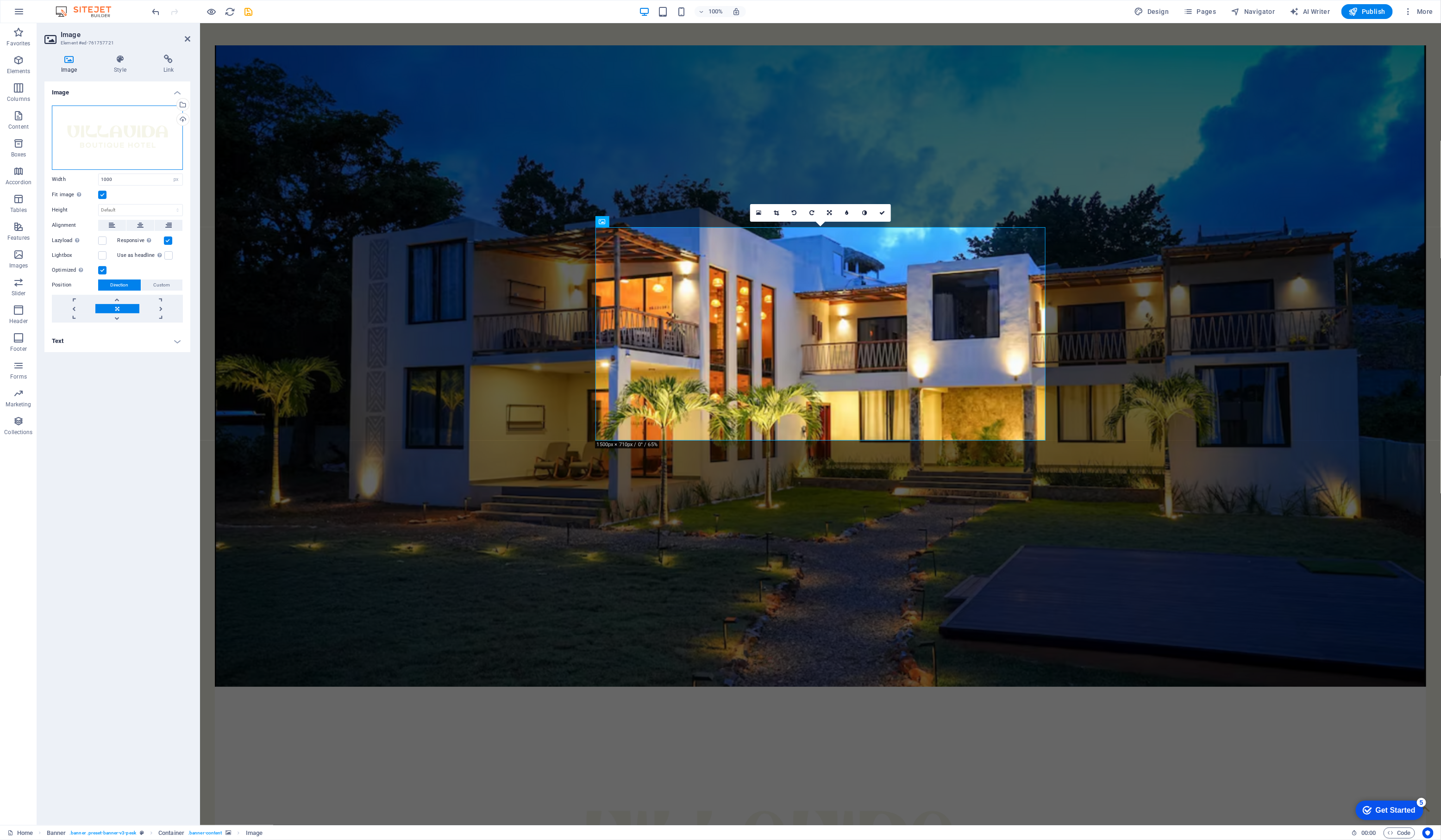
click at [114, 125] on div "Drag files here, click to choose files or select files from Files or our free s…" at bounding box center [117, 138] width 131 height 65
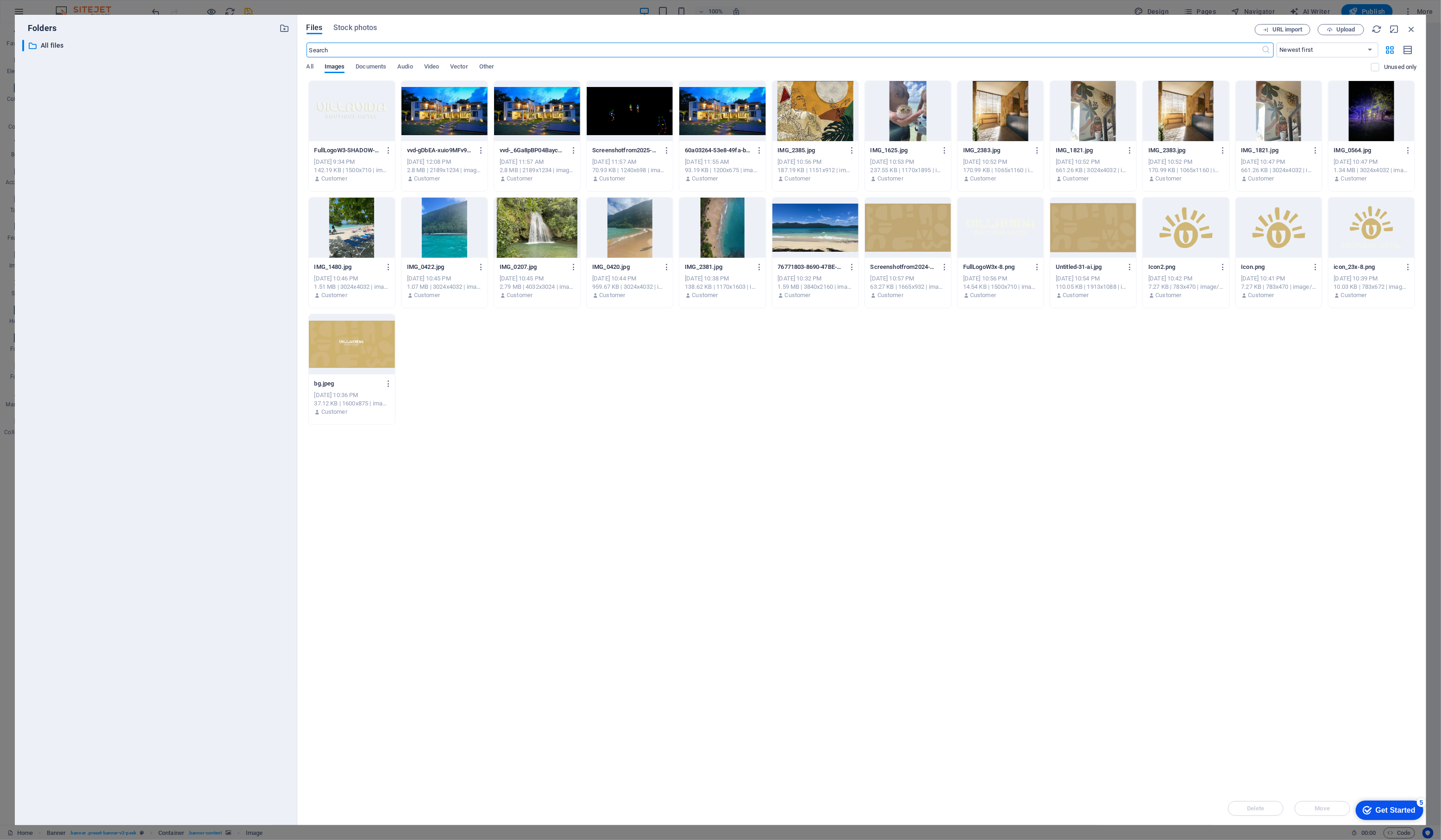
click at [359, 127] on div at bounding box center [352, 111] width 86 height 60
click at [359, 127] on div "1" at bounding box center [352, 111] width 86 height 60
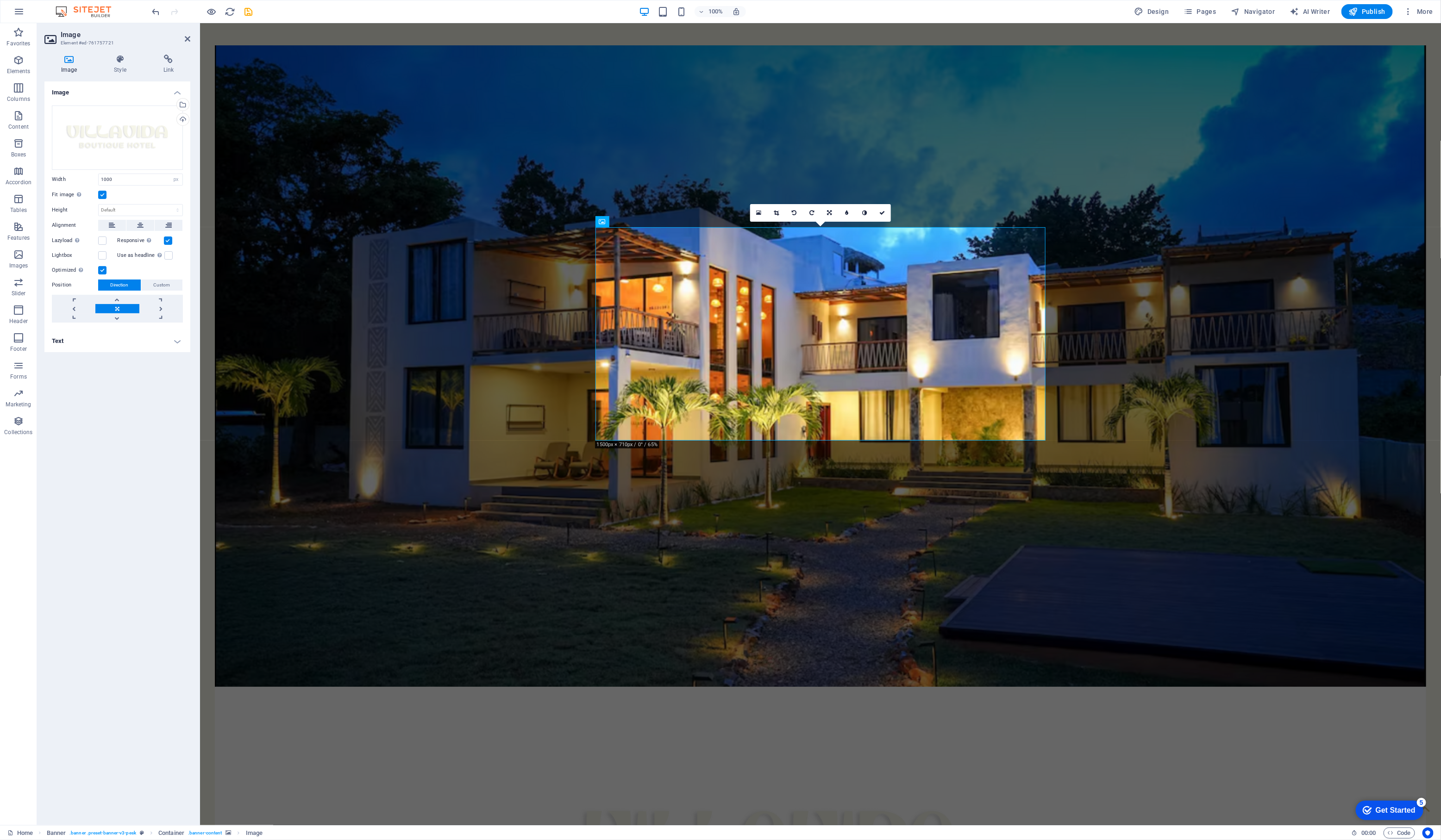
click at [894, 121] on figure at bounding box center [820, 365] width 1211 height 641
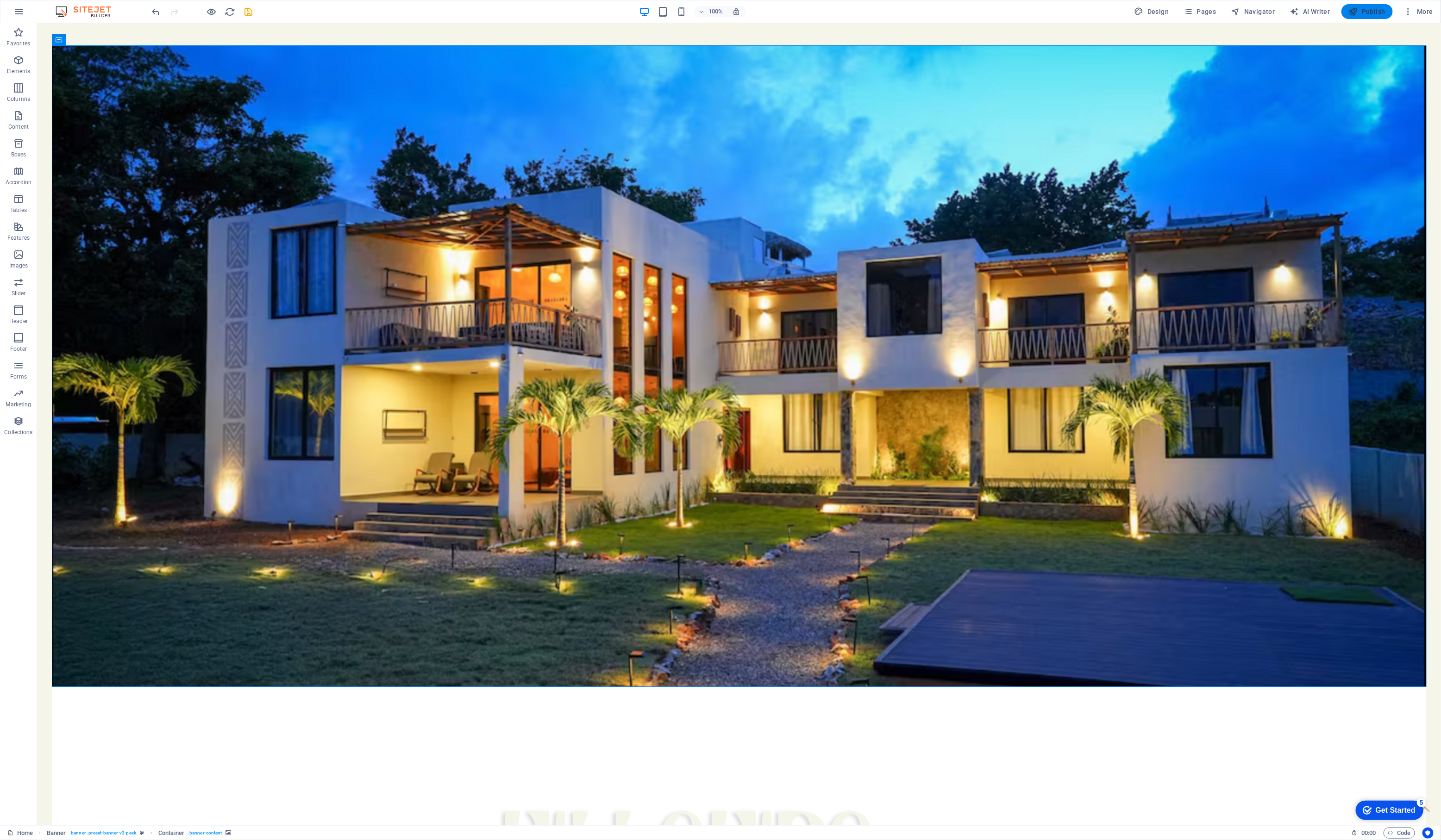
click at [1358, 14] on icon "button" at bounding box center [1353, 11] width 9 height 9
